Goal: Task Accomplishment & Management: Manage account settings

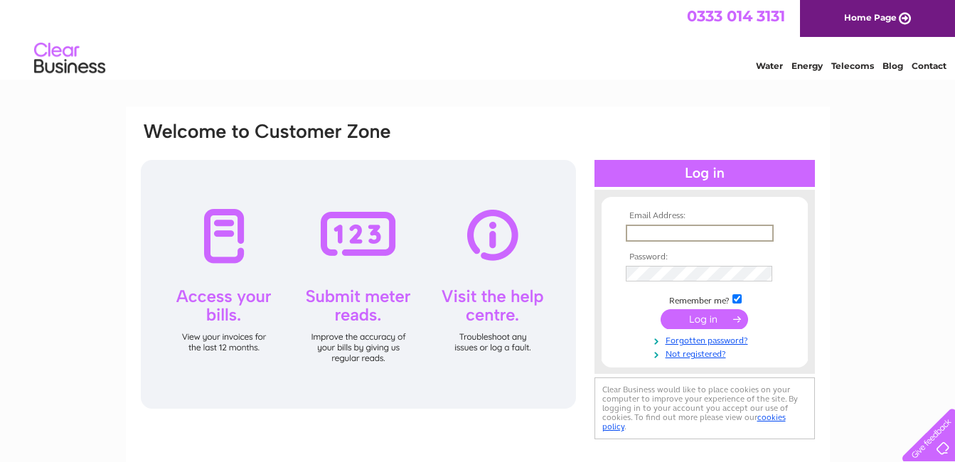
click at [649, 231] on input "text" at bounding box center [700, 233] width 148 height 17
type input "[EMAIL_ADDRESS][DOMAIN_NAME]"
click at [694, 314] on input "submit" at bounding box center [705, 319] width 88 height 20
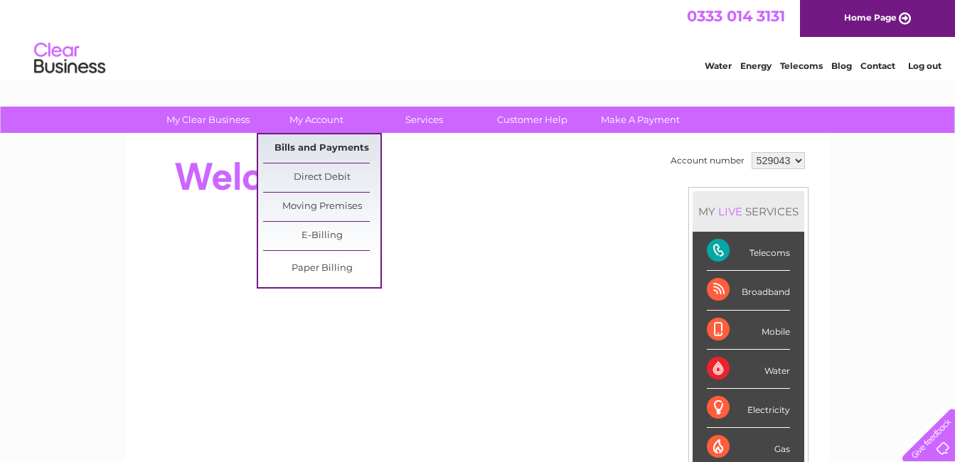
click at [311, 147] on link "Bills and Payments" at bounding box center [321, 148] width 117 height 28
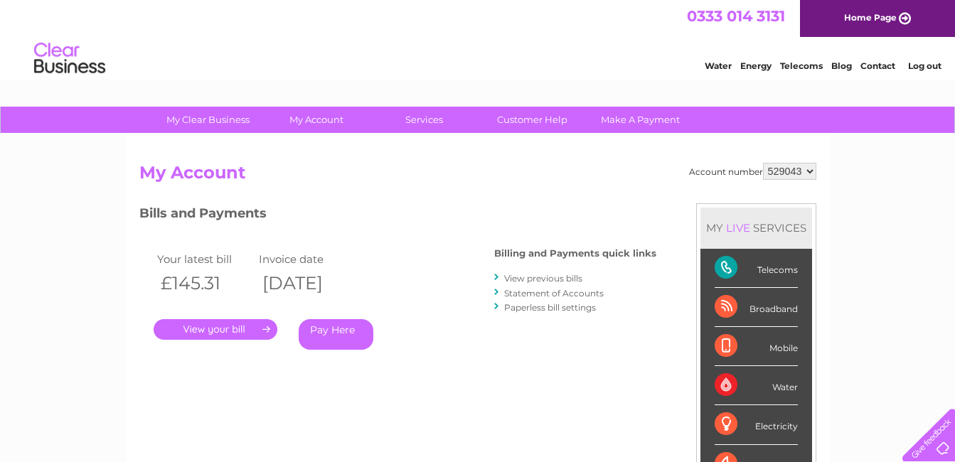
click at [218, 329] on link "." at bounding box center [216, 329] width 124 height 21
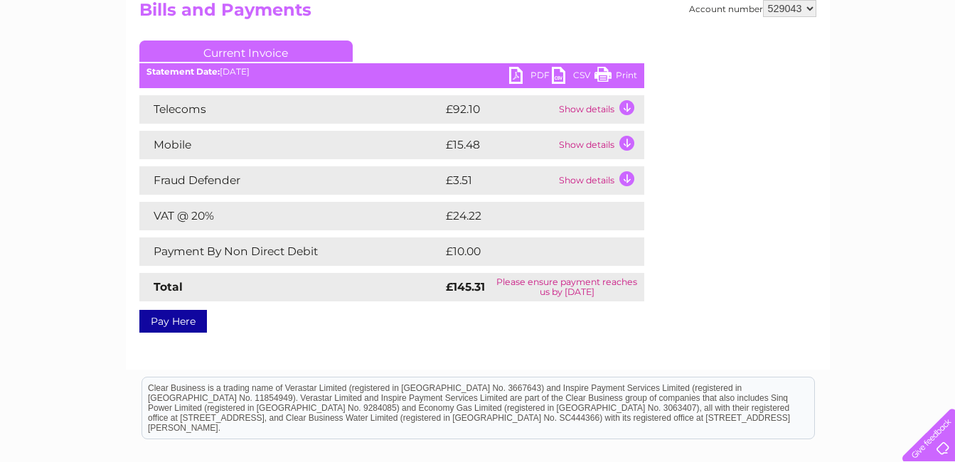
scroll to position [142, 0]
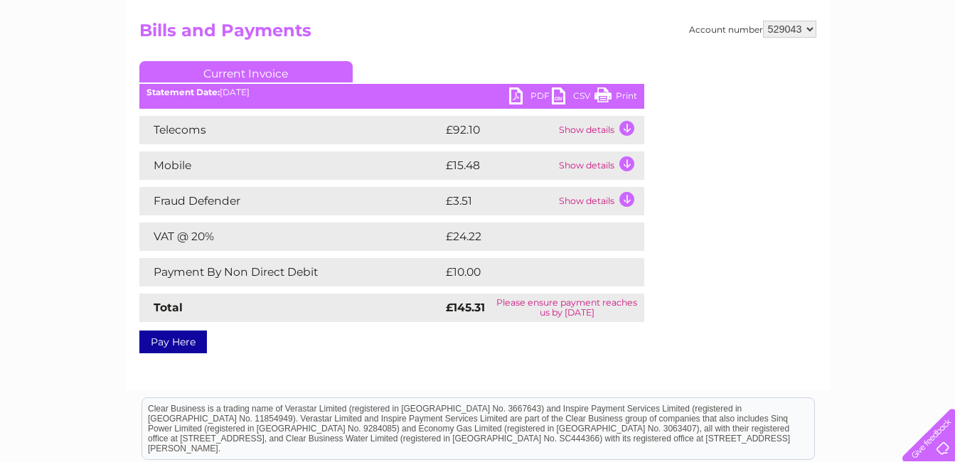
click at [625, 125] on td "Show details" at bounding box center [600, 130] width 89 height 28
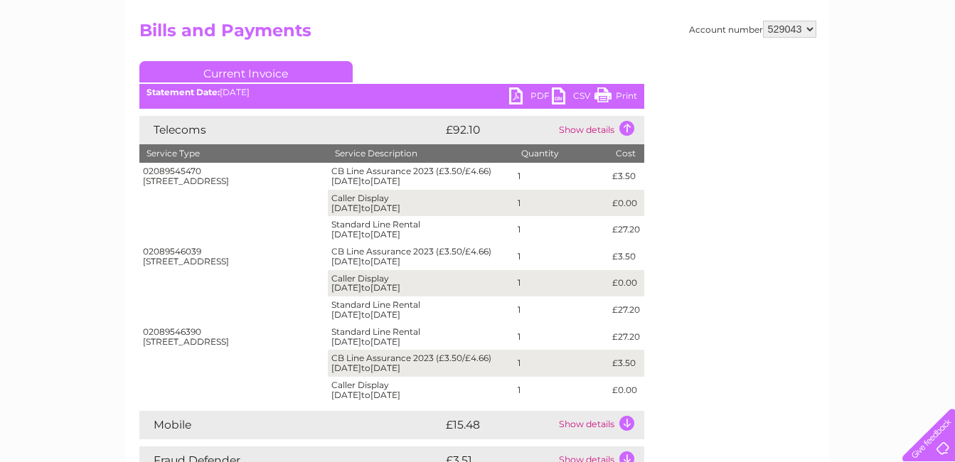
click at [627, 125] on td "Show details" at bounding box center [600, 130] width 89 height 28
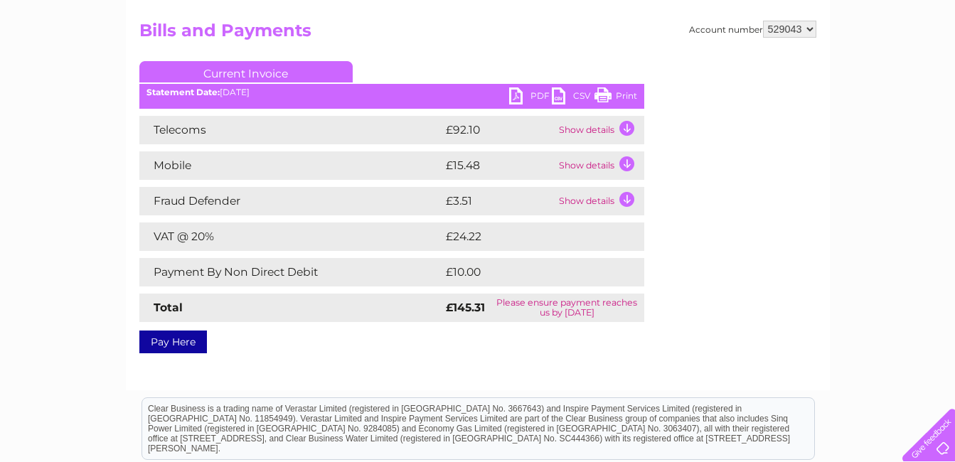
click at [623, 161] on td "Show details" at bounding box center [600, 166] width 89 height 28
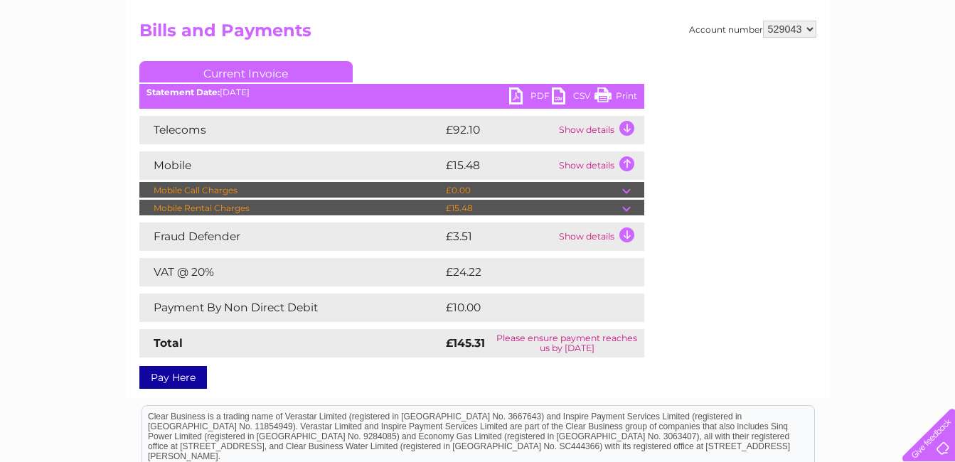
click at [625, 206] on td at bounding box center [634, 208] width 22 height 17
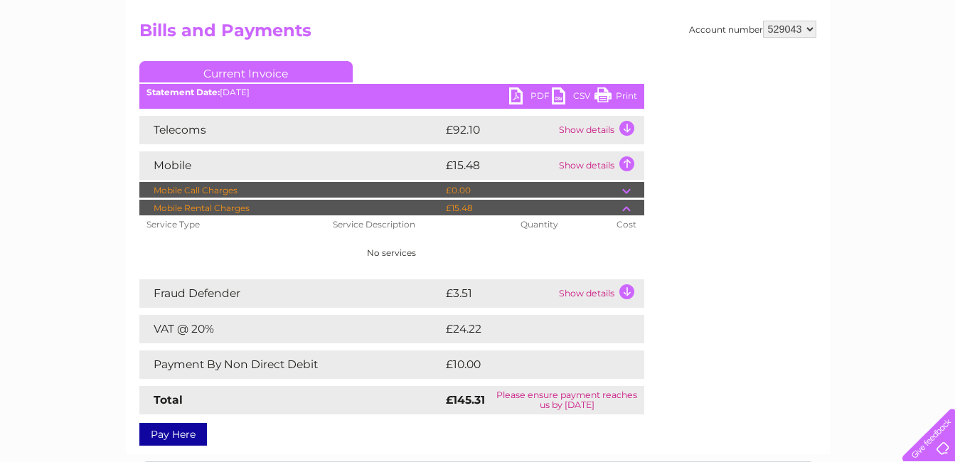
click at [627, 161] on td "Show details" at bounding box center [600, 166] width 89 height 28
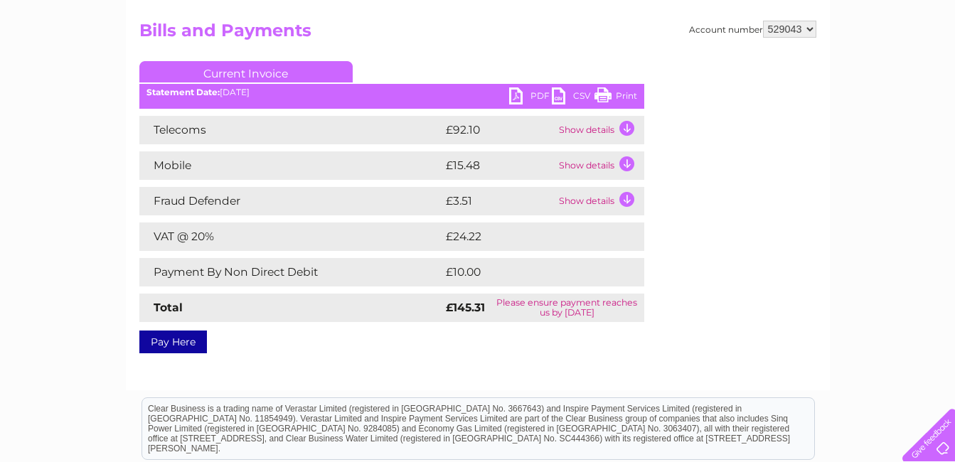
click at [627, 161] on td "Show details" at bounding box center [600, 166] width 89 height 28
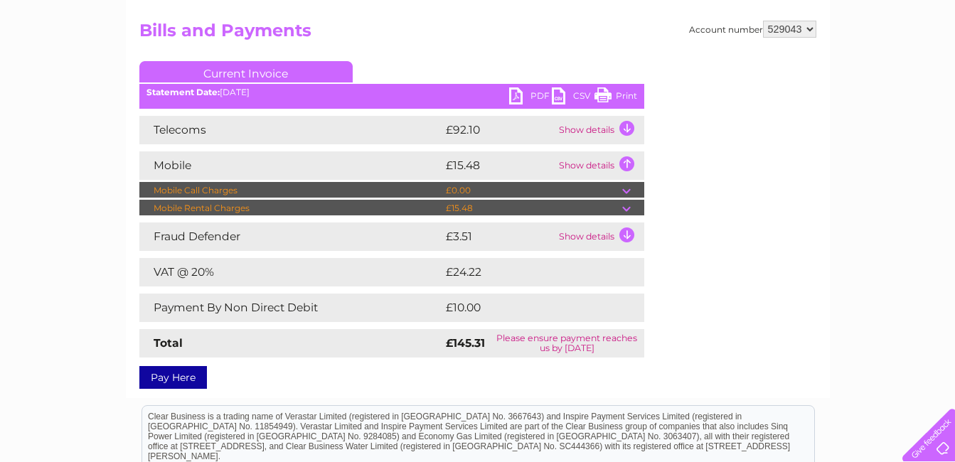
click at [627, 161] on td "Show details" at bounding box center [600, 166] width 89 height 28
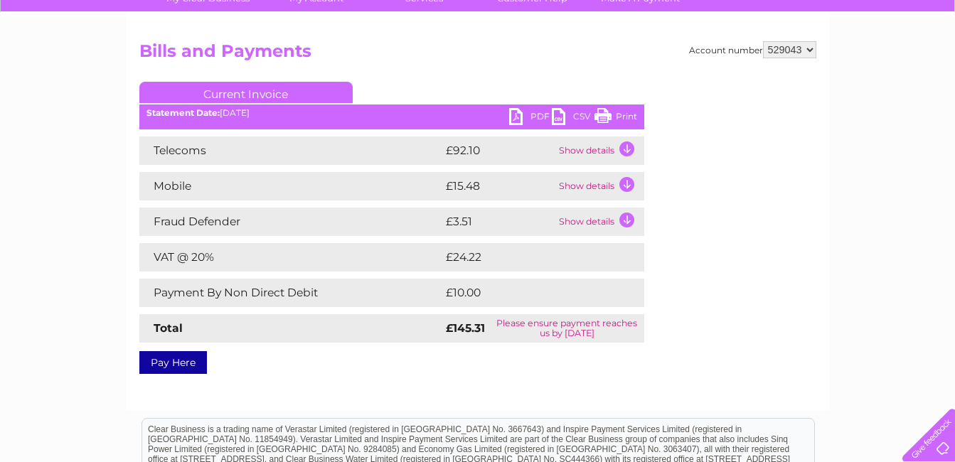
scroll to position [40, 0]
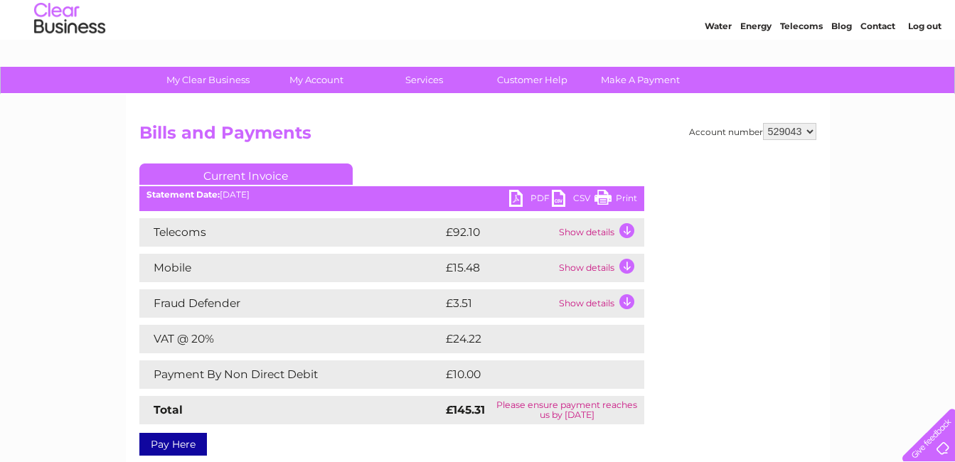
click at [623, 261] on td "Show details" at bounding box center [600, 268] width 89 height 28
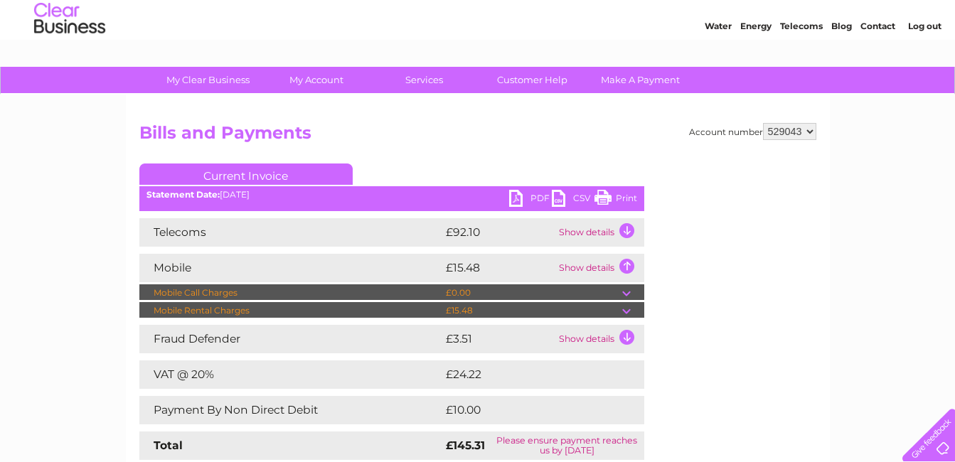
scroll to position [182, 0]
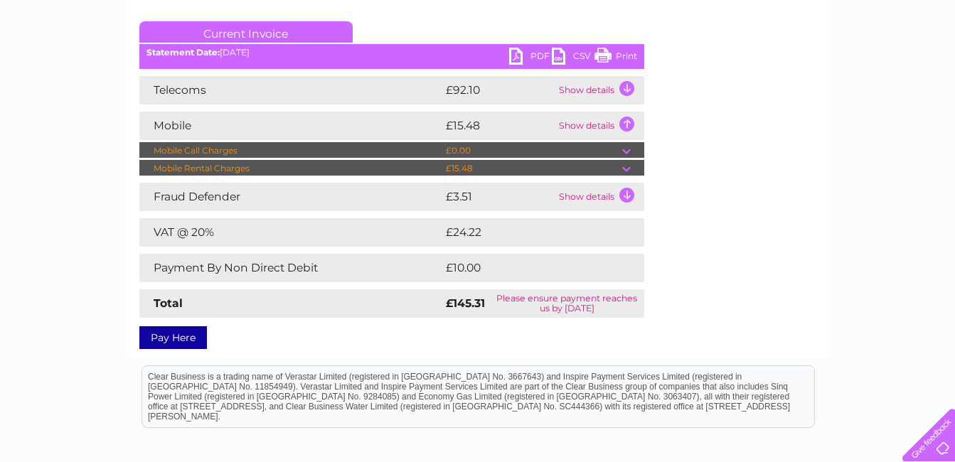
click at [629, 120] on td "Show details" at bounding box center [600, 126] width 89 height 28
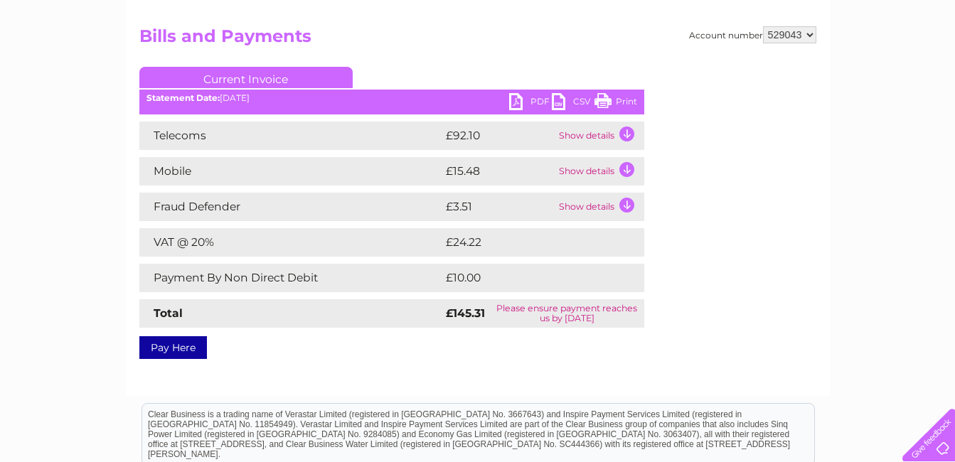
scroll to position [111, 0]
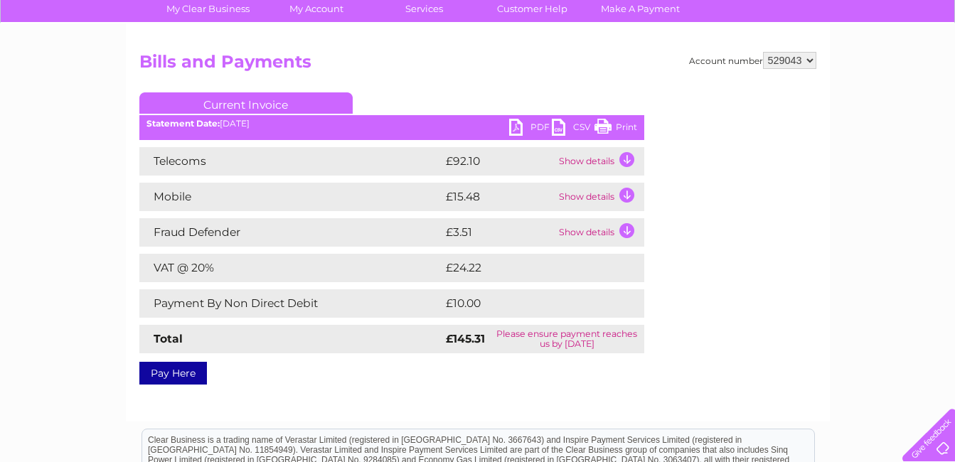
click at [528, 124] on link "PDF" at bounding box center [530, 129] width 43 height 21
